Goal: Task Accomplishment & Management: Manage account settings

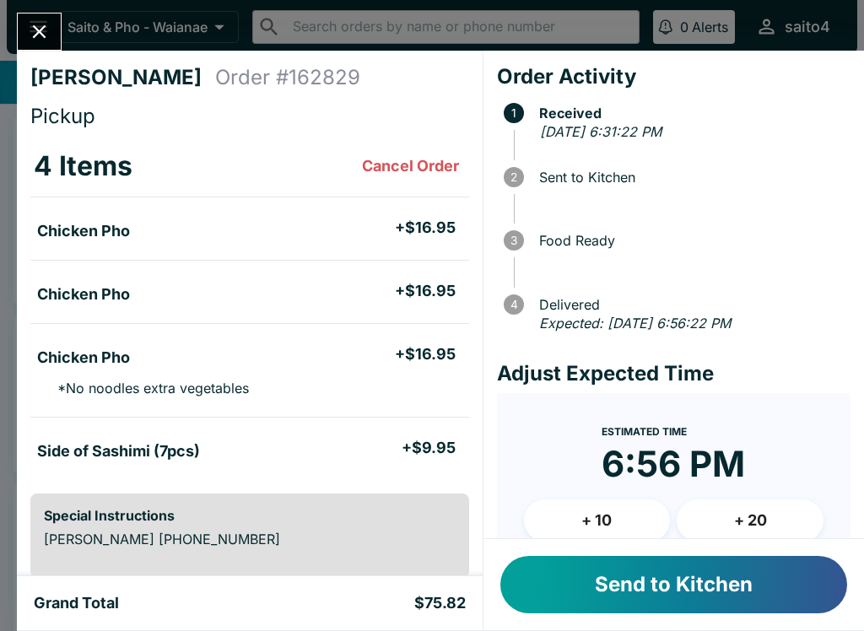
click at [25, 59] on div "[PERSON_NAME] C Order # 162829 Pickup 4 Items Cancel Order Chicken Pho + $16.95…" at bounding box center [250, 314] width 466 height 526
click at [31, 19] on button "Close" at bounding box center [39, 31] width 43 height 36
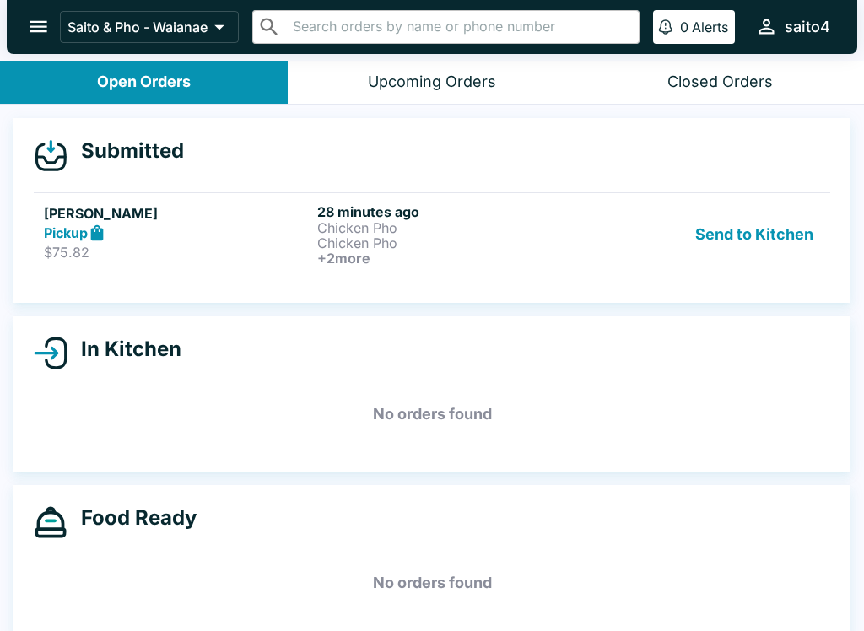
click at [743, 253] on button "Send to Kitchen" at bounding box center [754, 234] width 132 height 62
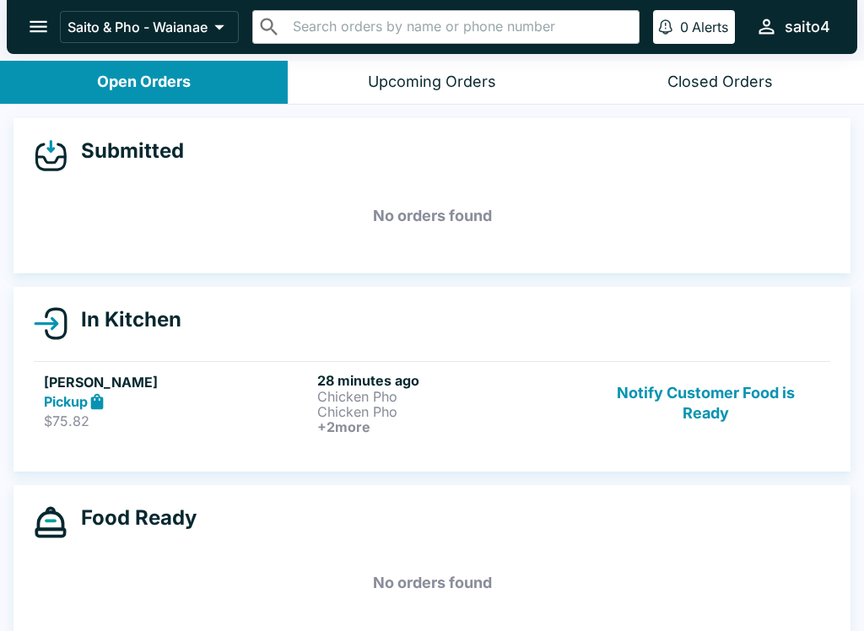
click at [307, 426] on p "$75.82" at bounding box center [177, 421] width 267 height 17
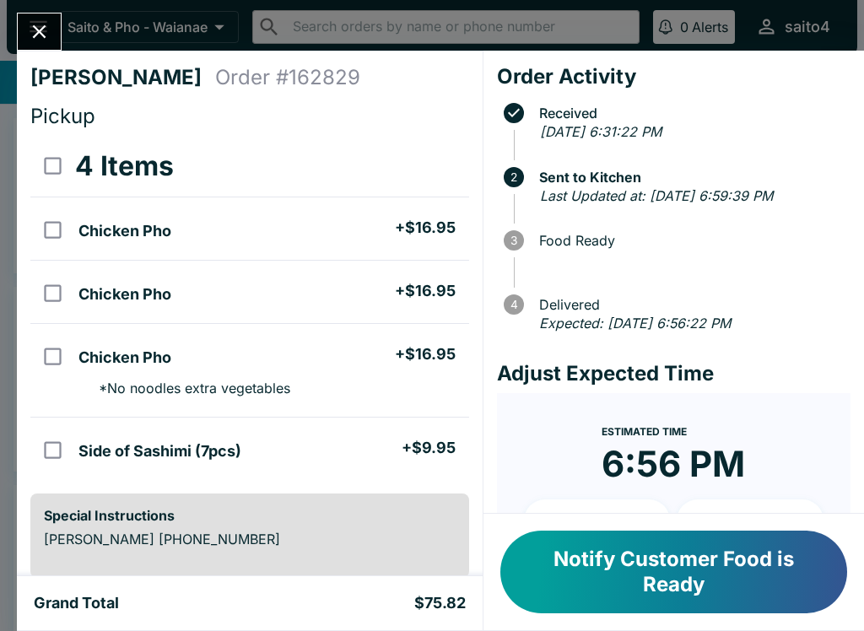
click at [732, 565] on button "Notify Customer Food is Ready" at bounding box center [673, 572] width 347 height 83
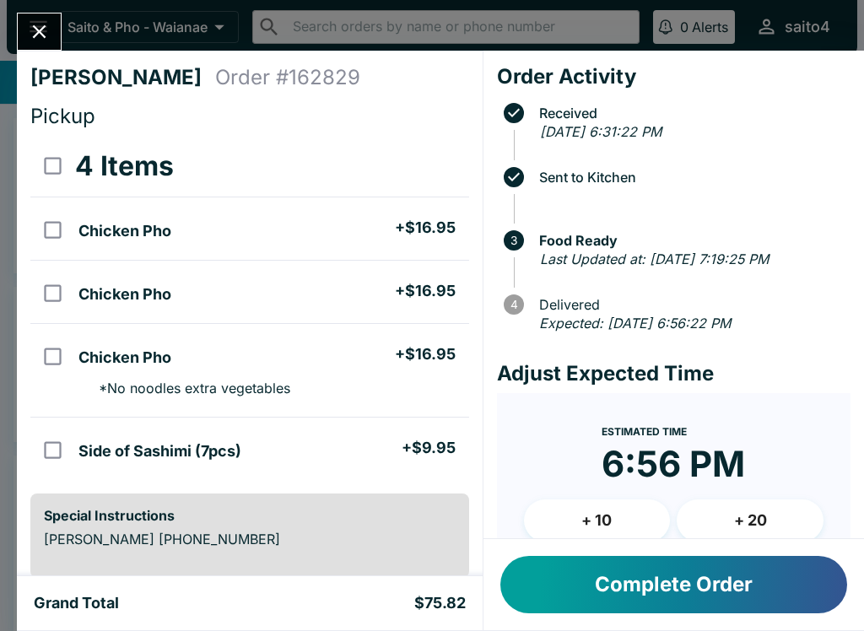
click at [680, 625] on div "Complete Order" at bounding box center [673, 584] width 381 height 91
click at [674, 598] on button "Complete Order" at bounding box center [673, 584] width 347 height 57
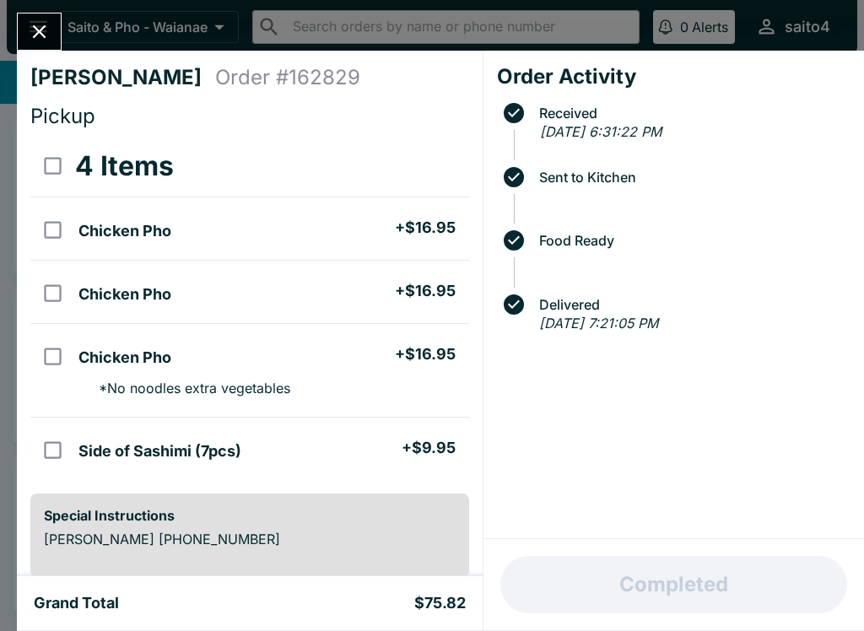
click at [47, 15] on button "Close" at bounding box center [39, 31] width 43 height 36
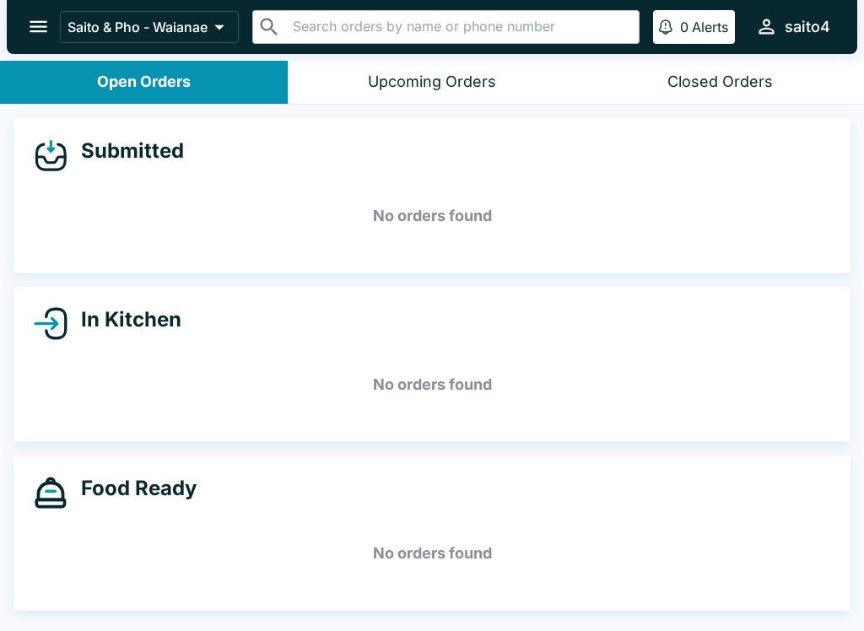
click at [39, 40] on button "open drawer" at bounding box center [38, 26] width 43 height 43
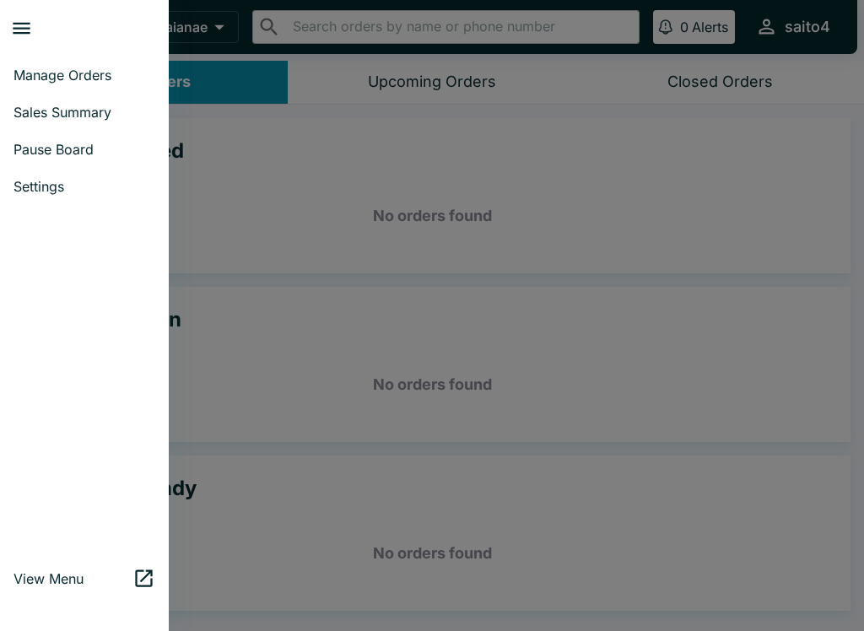
click at [202, 262] on div at bounding box center [432, 315] width 864 height 631
